Goal: Book appointment/travel/reservation

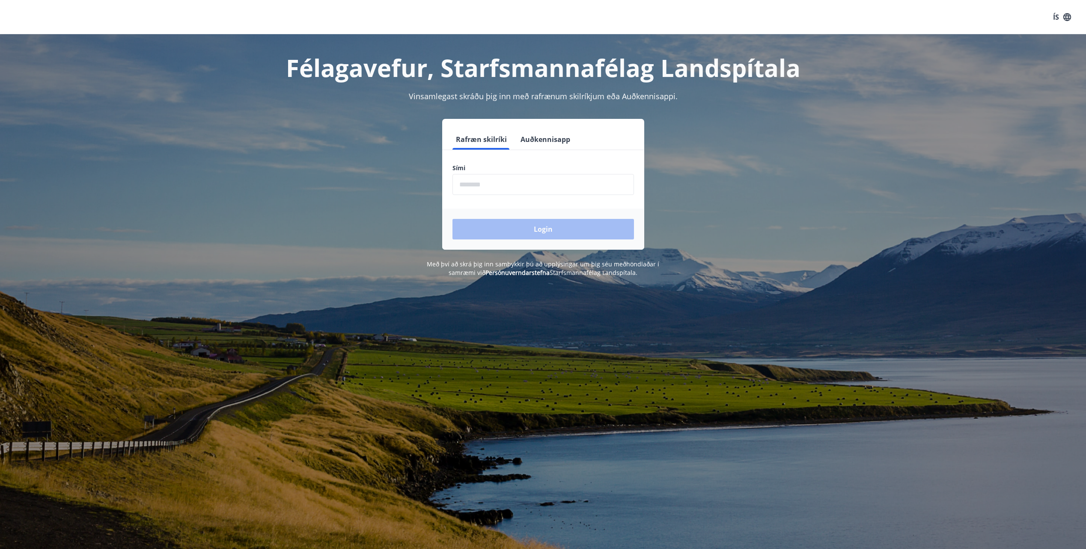
click at [489, 188] on input "phone" at bounding box center [542, 184] width 181 height 21
click at [491, 188] on input "phone" at bounding box center [542, 184] width 181 height 21
type input "********"
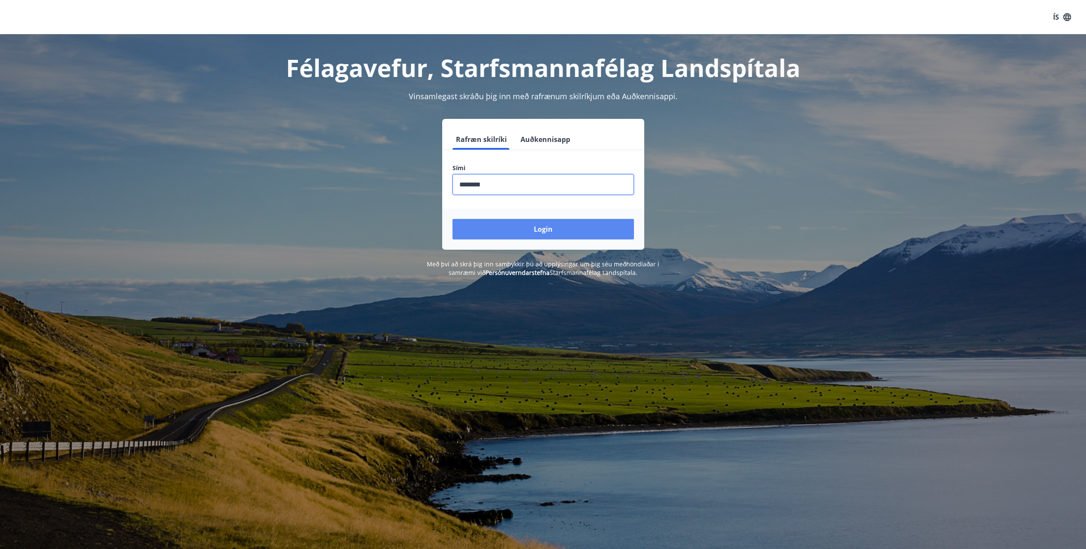
click at [544, 232] on button "Login" at bounding box center [542, 229] width 181 height 21
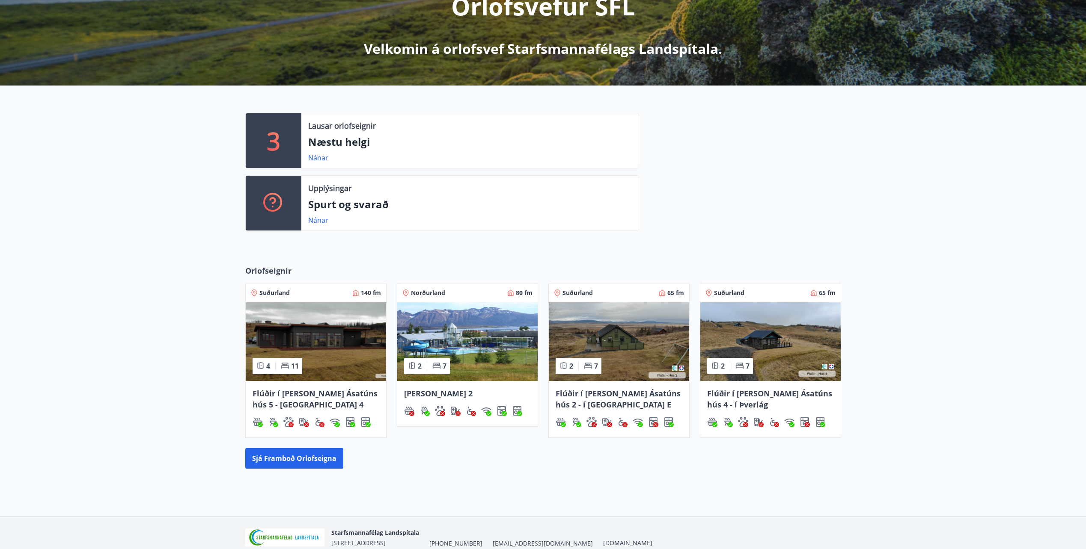
scroll to position [128, 0]
click at [291, 463] on button "Sjá framboð orlofseigna" at bounding box center [294, 458] width 98 height 21
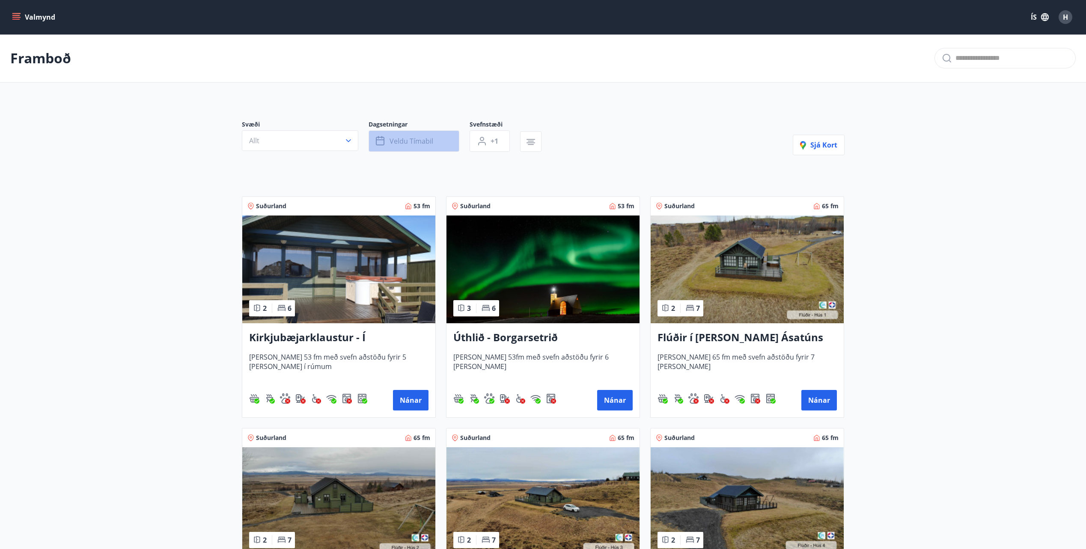
click at [383, 138] on icon "button" at bounding box center [380, 141] width 9 height 9
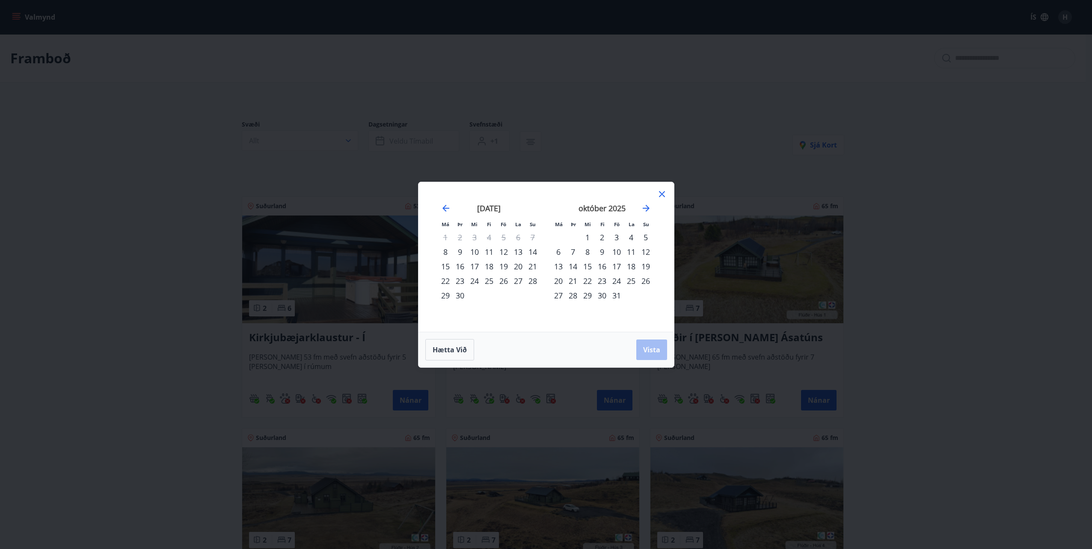
click at [618, 295] on div "31" at bounding box center [616, 295] width 15 height 15
click at [650, 348] on span "Vista" at bounding box center [651, 349] width 17 height 9
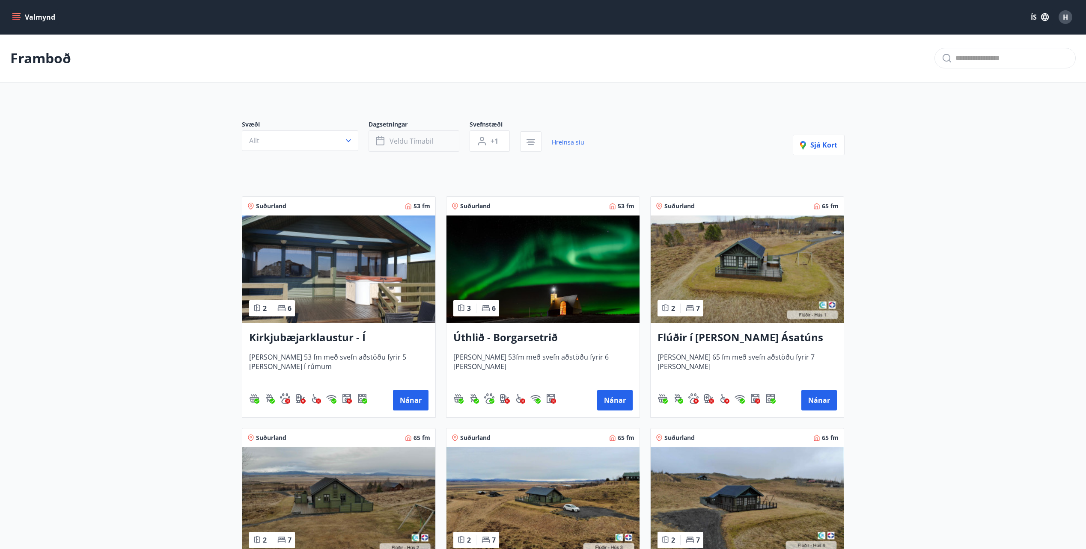
click at [421, 137] on span "Veldu tímabil" at bounding box center [411, 140] width 44 height 9
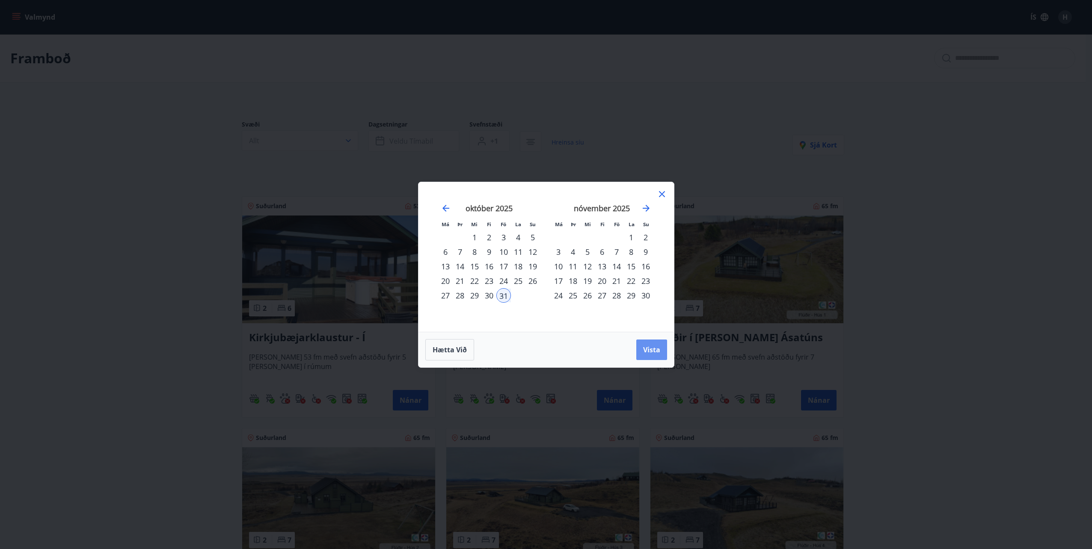
drag, startPoint x: 653, startPoint y: 347, endPoint x: 670, endPoint y: 323, distance: 29.8
click at [653, 347] on span "Vista" at bounding box center [651, 349] width 17 height 9
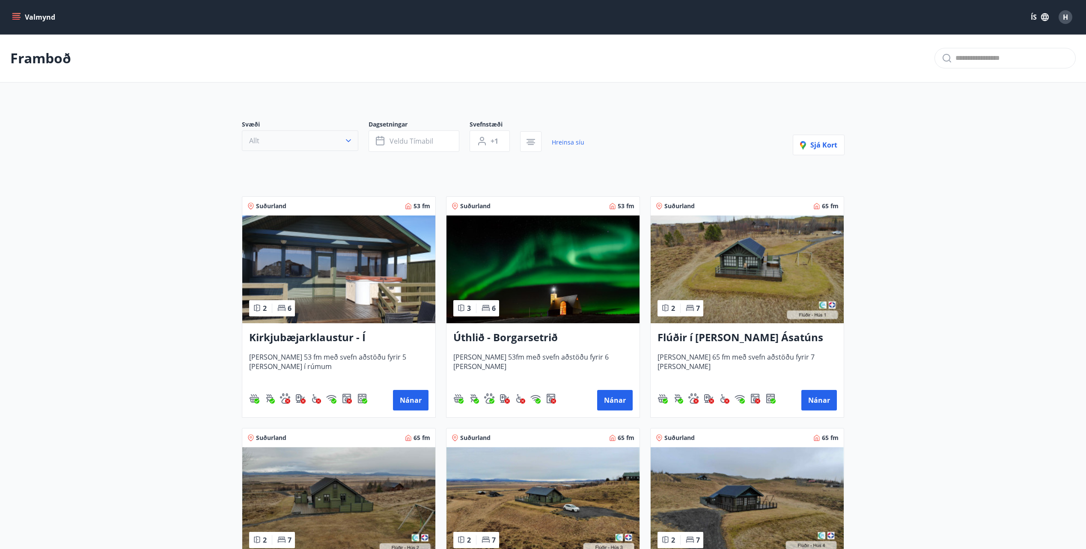
click at [349, 139] on icon "button" at bounding box center [348, 140] width 9 height 9
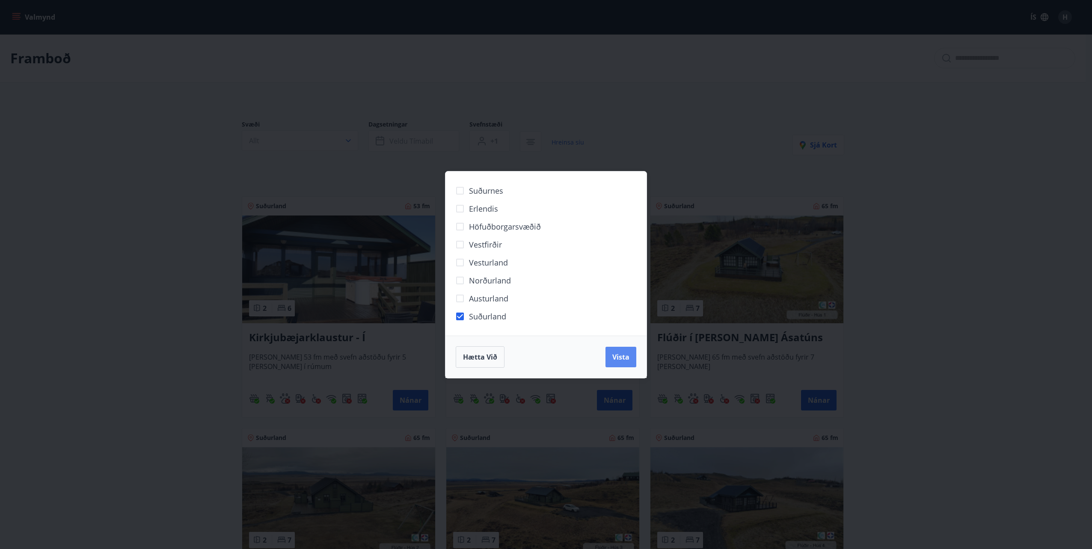
click at [614, 356] on span "Vista" at bounding box center [620, 357] width 17 height 9
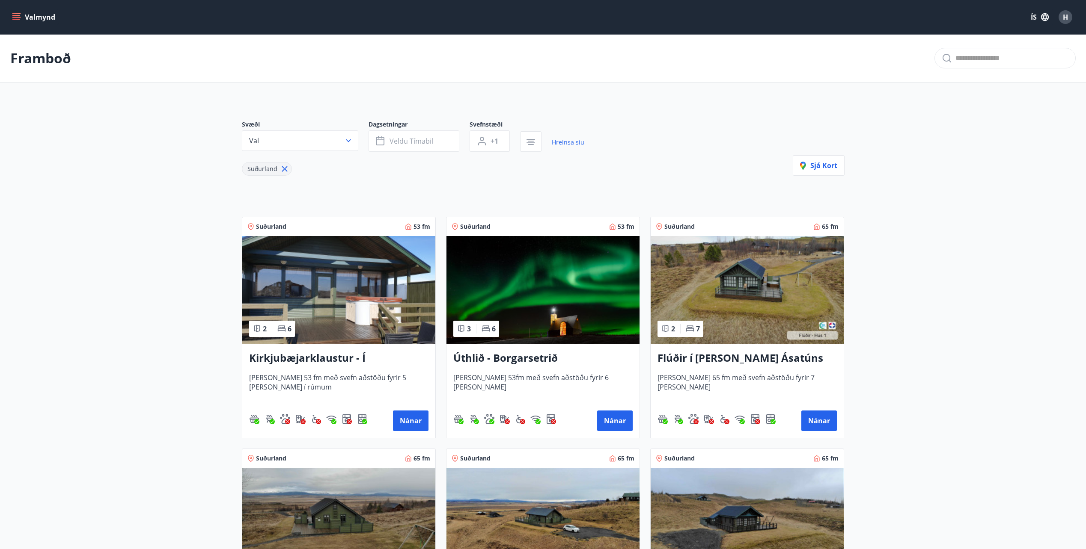
click at [20, 12] on button "Valmynd" at bounding box center [34, 16] width 48 height 15
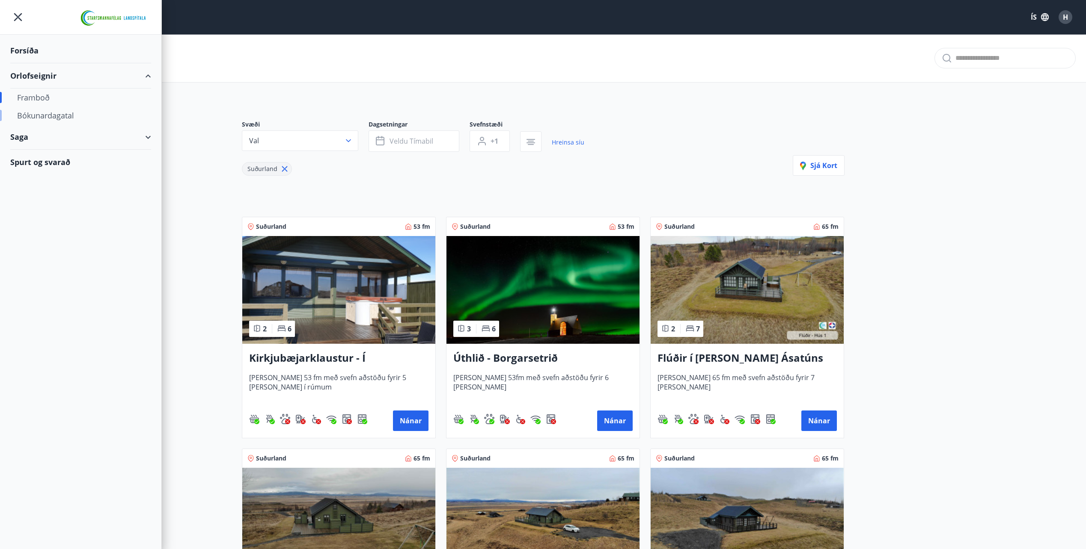
click at [29, 115] on div "Bókunardagatal" at bounding box center [80, 116] width 127 height 18
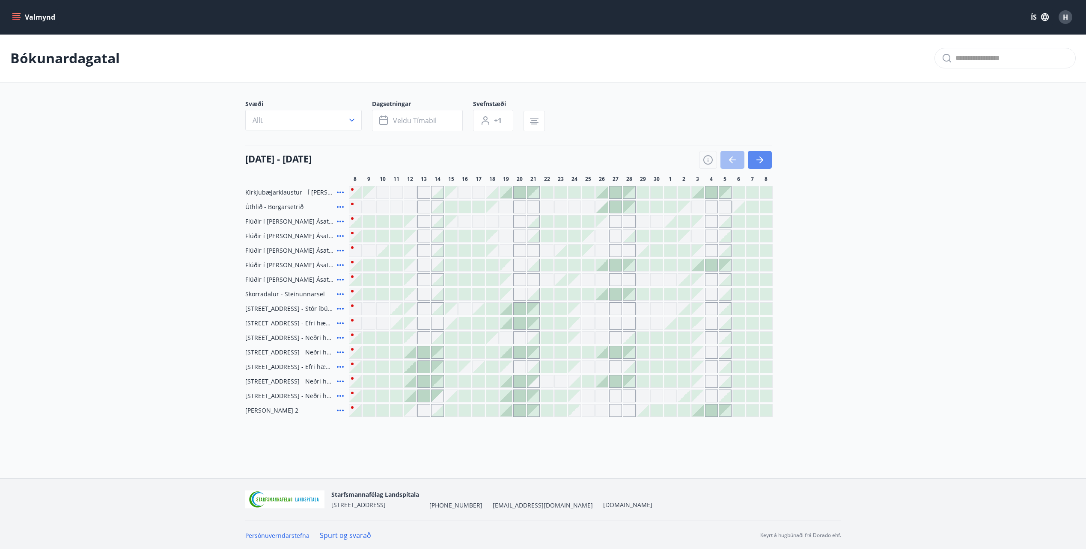
click at [761, 159] on icon "button" at bounding box center [761, 160] width 4 height 7
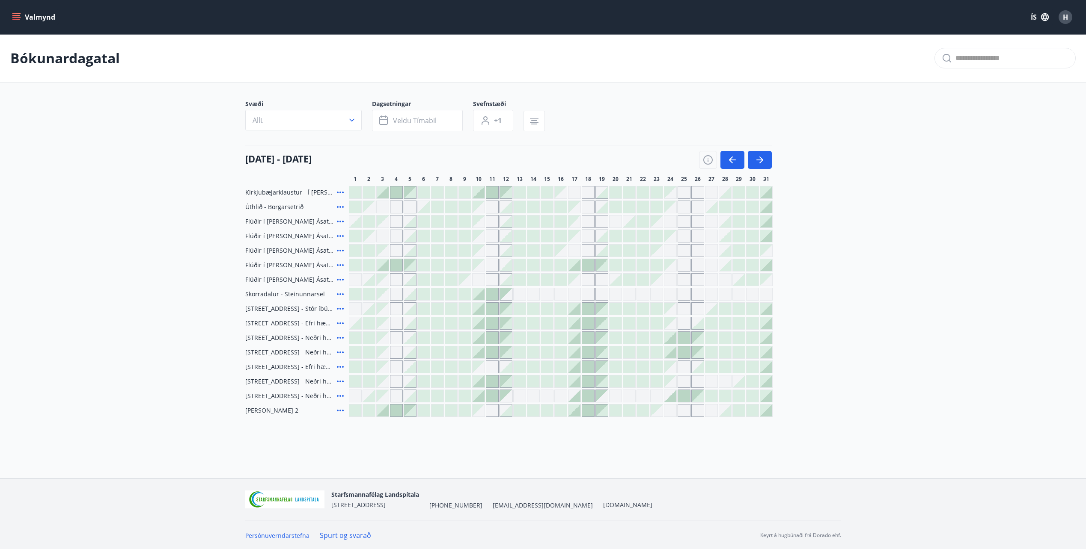
click at [753, 235] on div at bounding box center [752, 236] width 12 height 12
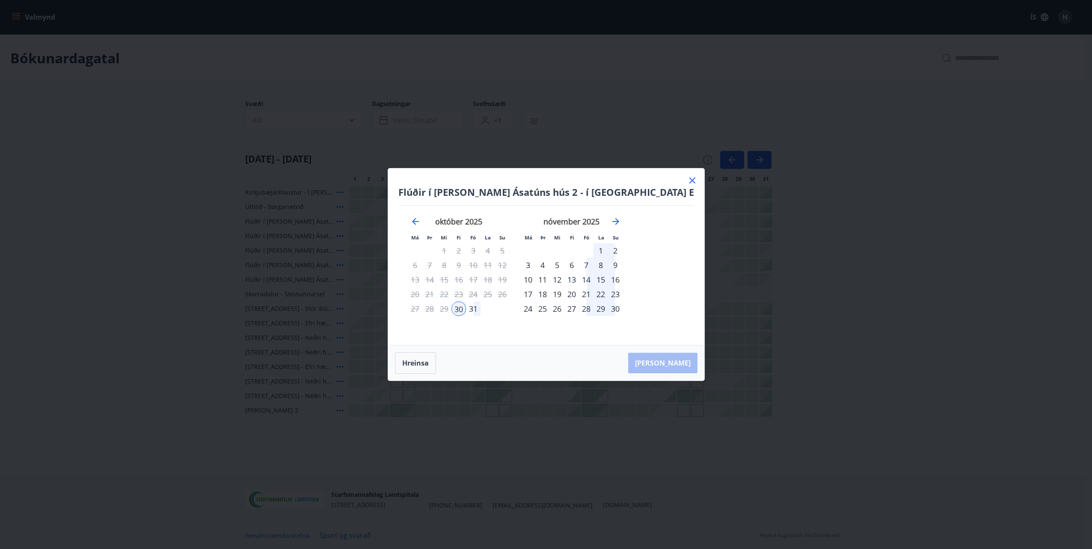
click at [481, 307] on div "31" at bounding box center [473, 309] width 15 height 15
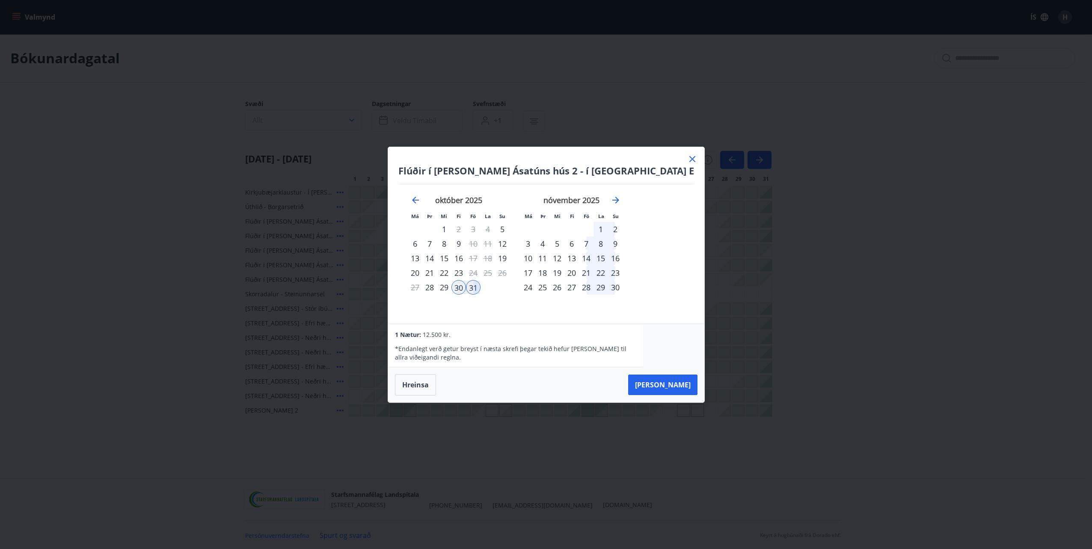
click at [481, 285] on div "31" at bounding box center [473, 287] width 15 height 15
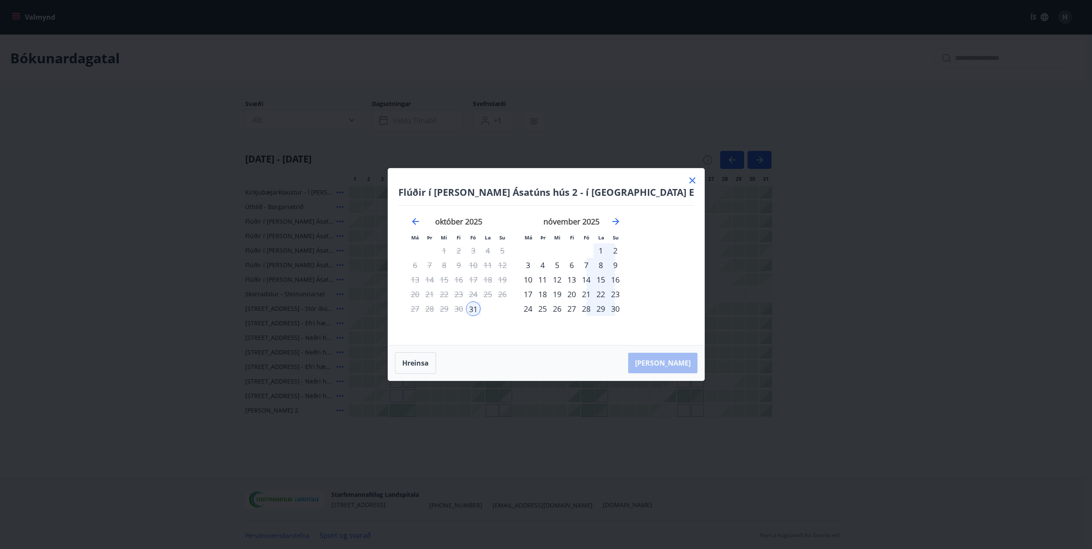
click at [623, 249] on div "2" at bounding box center [615, 250] width 15 height 15
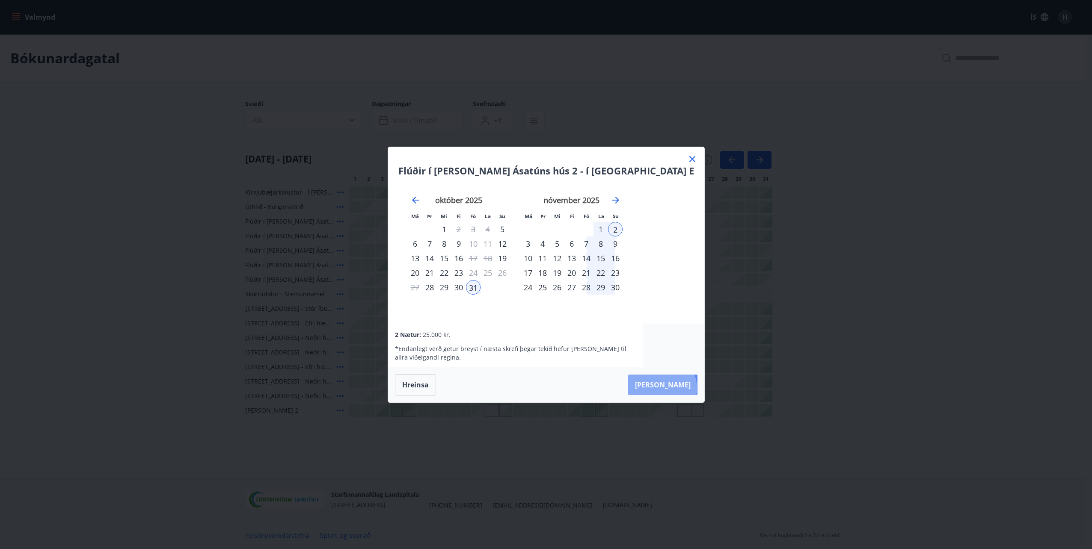
click at [658, 388] on button "Taka Frá" at bounding box center [662, 385] width 69 height 21
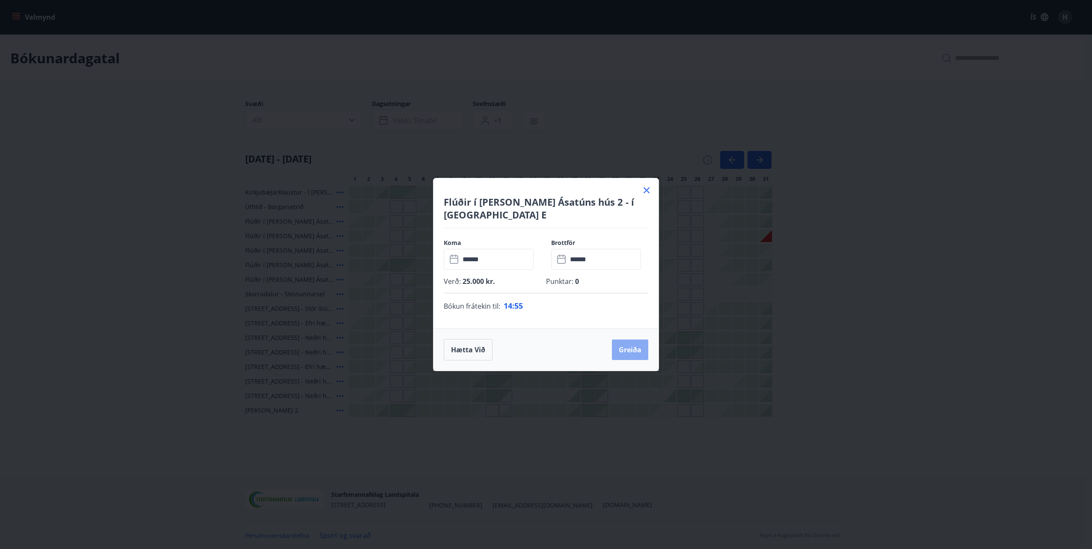
click at [631, 340] on button "Greiða" at bounding box center [630, 350] width 36 height 21
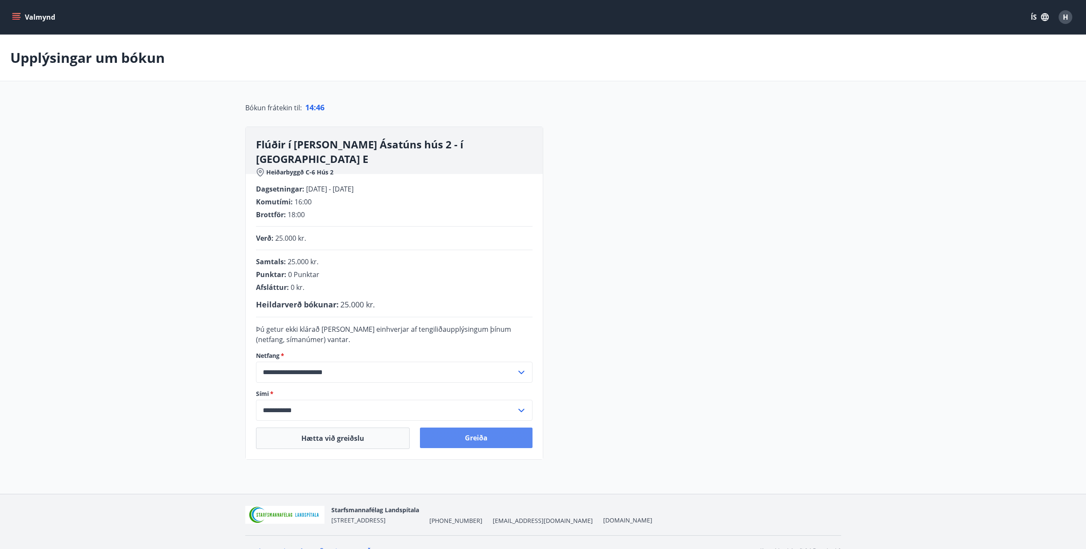
click at [473, 436] on button "Greiða" at bounding box center [476, 438] width 113 height 21
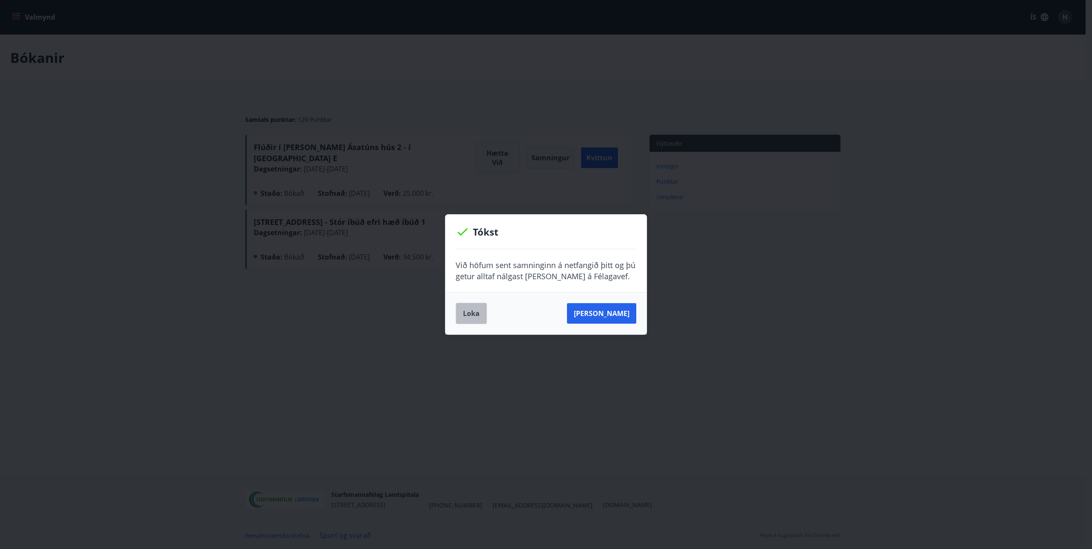
click at [467, 313] on button "Loka" at bounding box center [471, 313] width 31 height 21
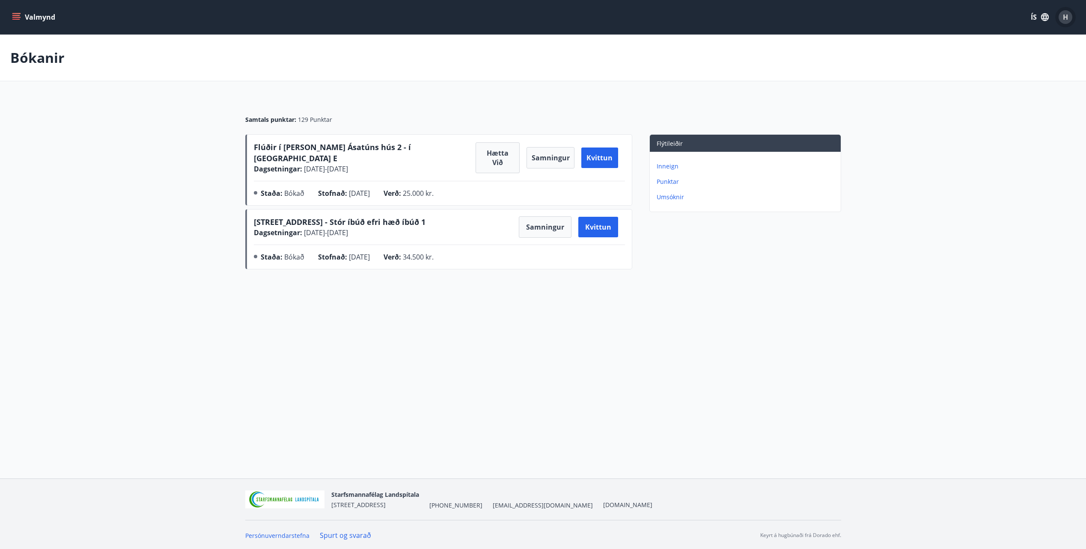
click at [1062, 17] on div "H" at bounding box center [1065, 17] width 14 height 14
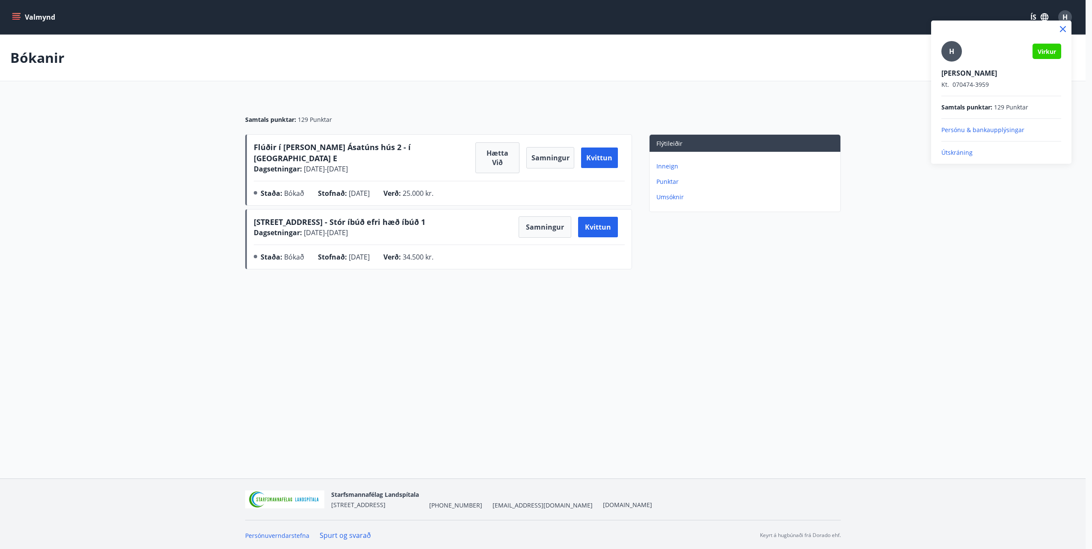
click at [959, 151] on p "Útskráning" at bounding box center [1001, 152] width 120 height 9
